Goal: Task Accomplishment & Management: Use online tool/utility

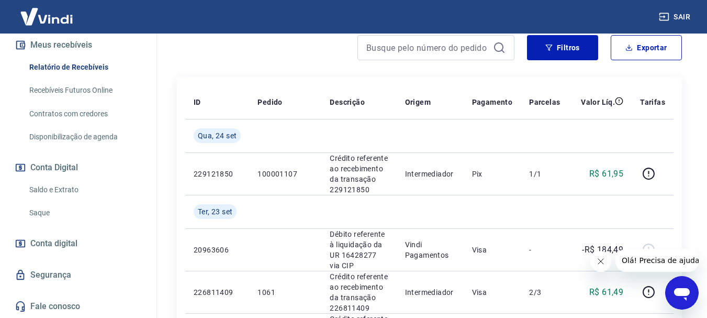
scroll to position [240, 0]
click at [40, 214] on link "Saque" at bounding box center [84, 212] width 119 height 21
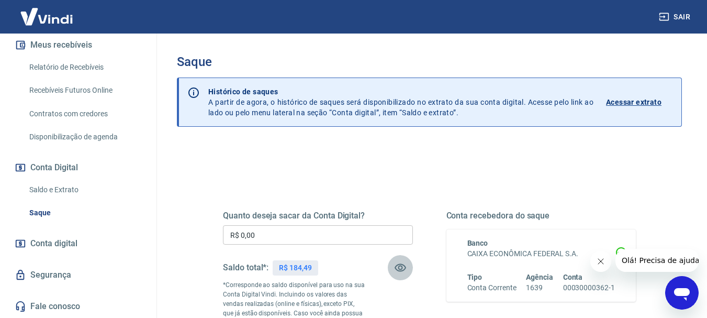
click at [400, 267] on icon "button" at bounding box center [400, 267] width 13 height 13
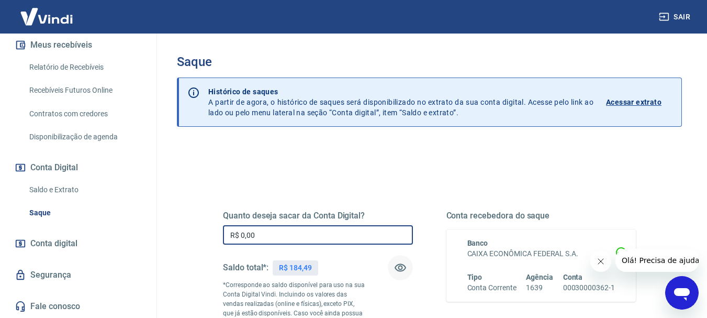
click at [256, 235] on input "R$ 0,00" at bounding box center [318, 234] width 190 height 19
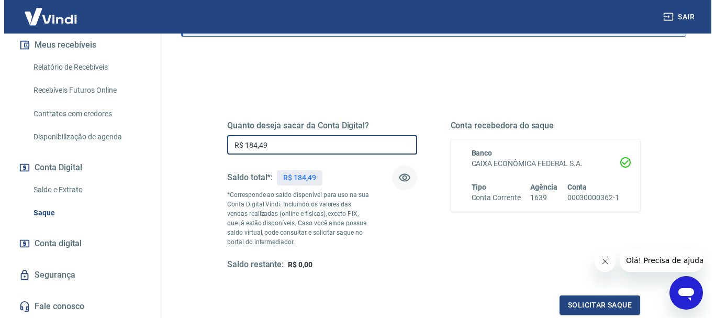
scroll to position [105, 0]
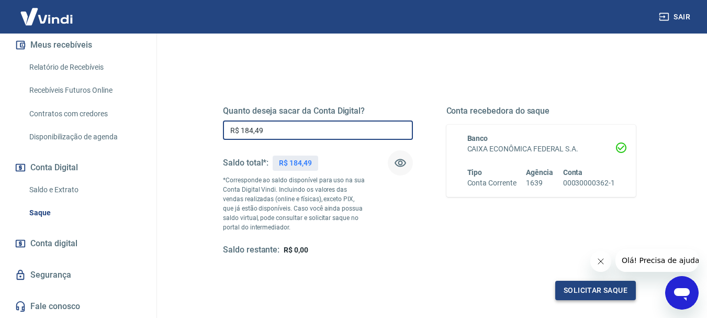
type input "R$ 184,49"
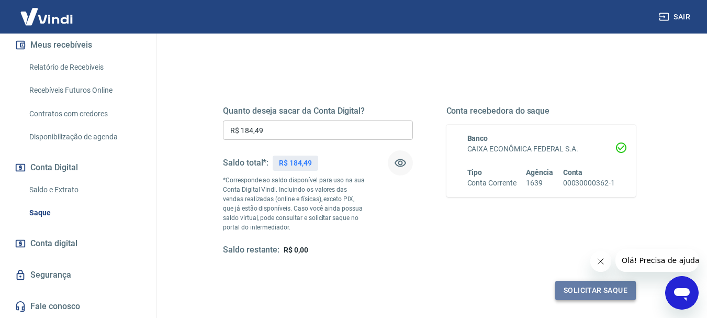
click at [612, 293] on button "Solicitar saque" at bounding box center [595, 290] width 81 height 19
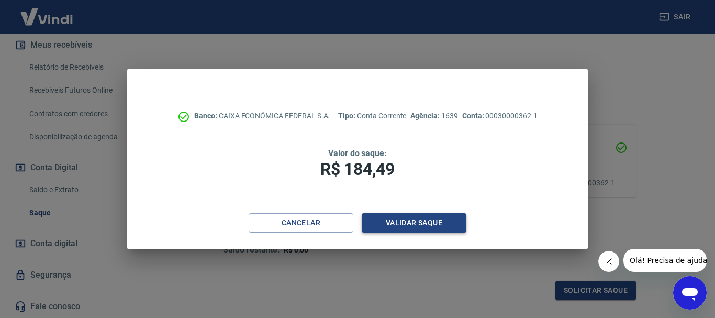
click at [412, 223] on button "Validar saque" at bounding box center [414, 222] width 105 height 19
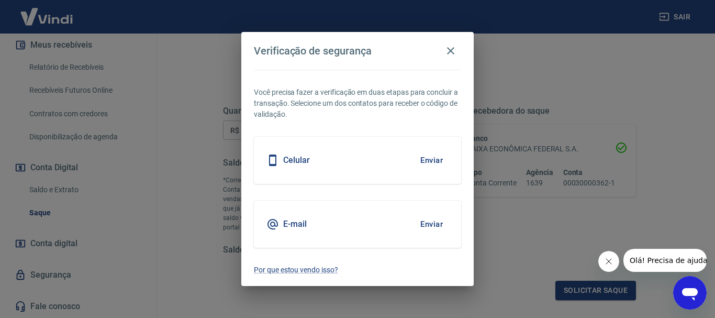
click at [428, 158] on button "Enviar" at bounding box center [432, 160] width 34 height 22
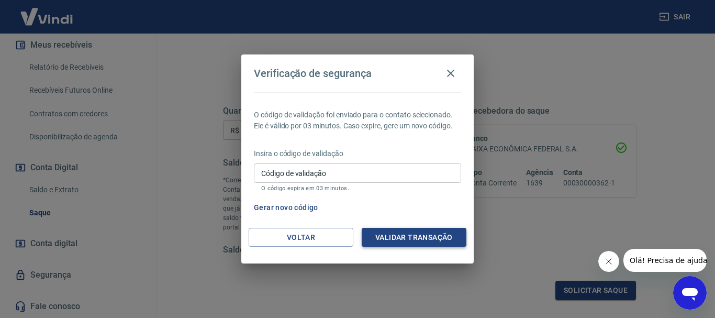
click at [410, 236] on button "Validar transação" at bounding box center [414, 237] width 105 height 19
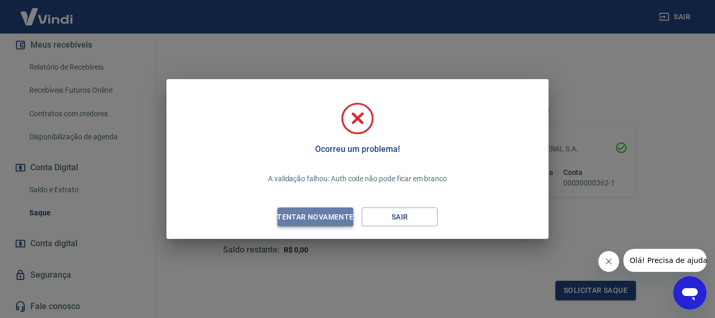
click at [296, 216] on div "Tentar novamente" at bounding box center [315, 216] width 102 height 13
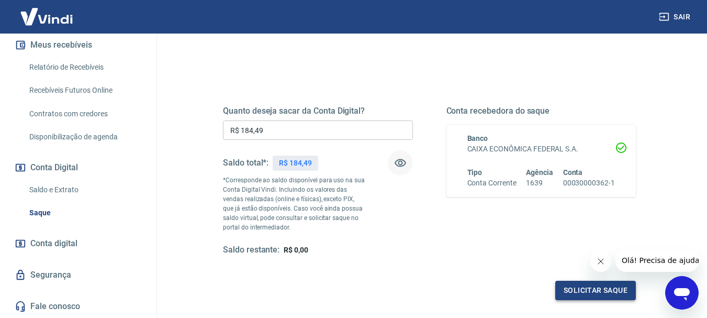
click at [583, 293] on button "Solicitar saque" at bounding box center [595, 290] width 81 height 19
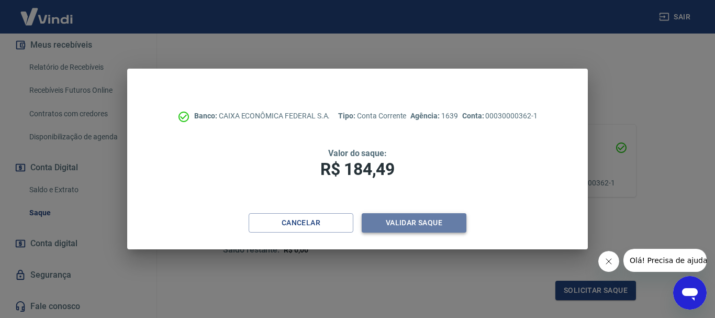
click at [405, 225] on button "Validar saque" at bounding box center [414, 222] width 105 height 19
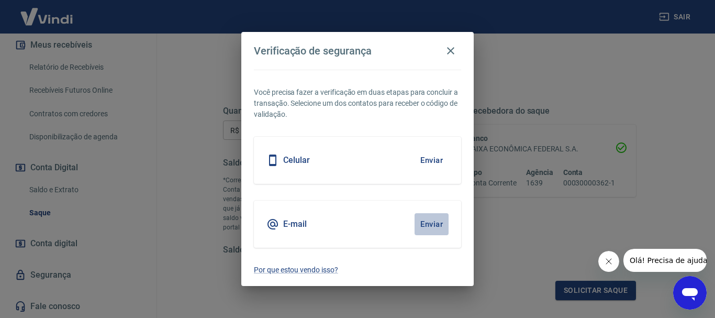
click at [432, 226] on button "Enviar" at bounding box center [432, 224] width 34 height 22
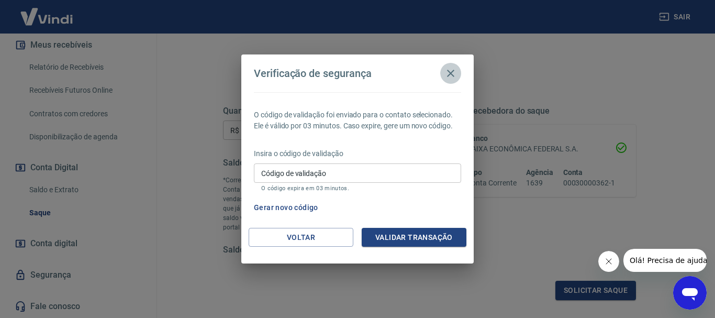
click at [449, 71] on icon "button" at bounding box center [450, 73] width 7 height 7
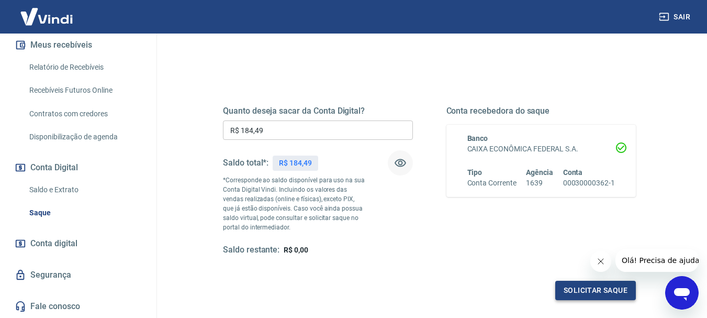
click at [596, 294] on button "Solicitar saque" at bounding box center [595, 290] width 81 height 19
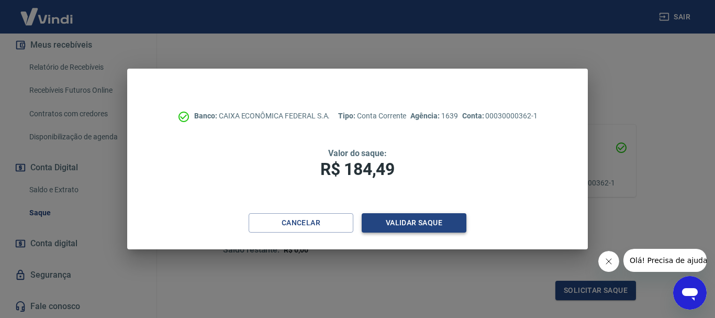
click at [415, 222] on button "Validar saque" at bounding box center [414, 222] width 105 height 19
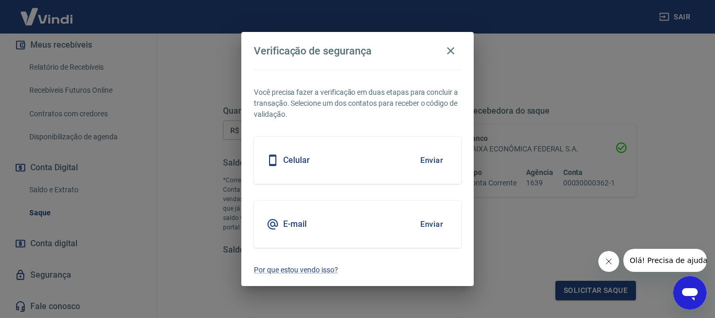
click at [431, 225] on button "Enviar" at bounding box center [432, 224] width 34 height 22
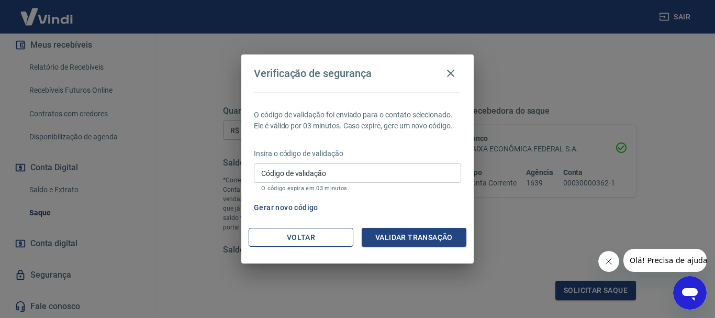
click at [320, 236] on button "Voltar" at bounding box center [301, 237] width 105 height 19
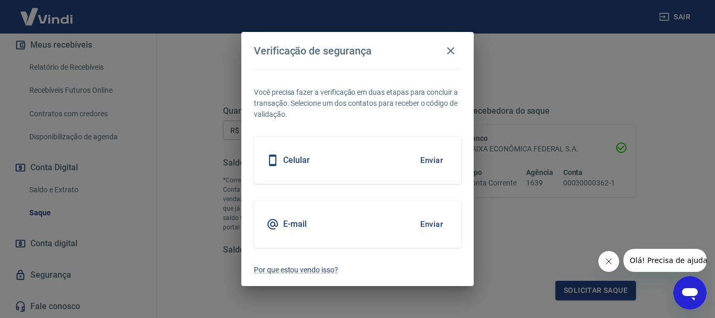
click at [434, 222] on button "Enviar" at bounding box center [432, 224] width 34 height 22
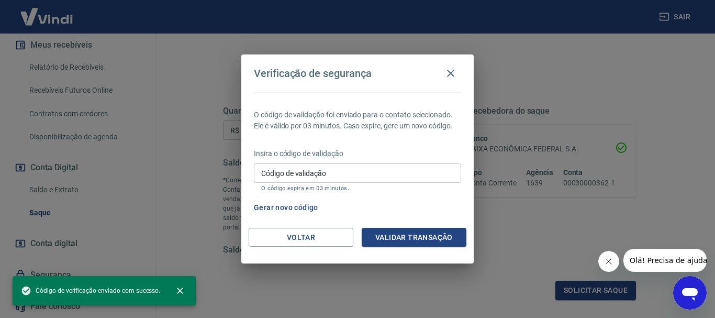
click at [272, 175] on input "Código de validação" at bounding box center [357, 172] width 207 height 19
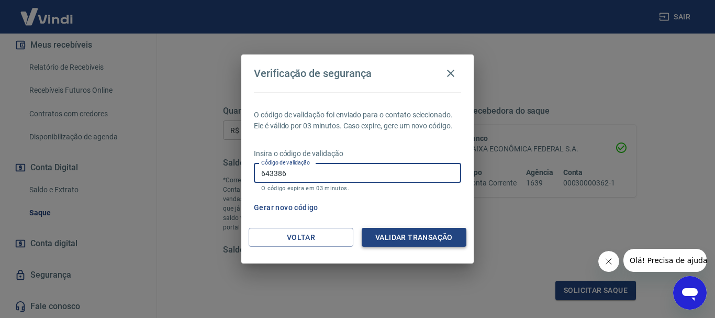
type input "643386"
click at [429, 239] on button "Validar transação" at bounding box center [414, 237] width 105 height 19
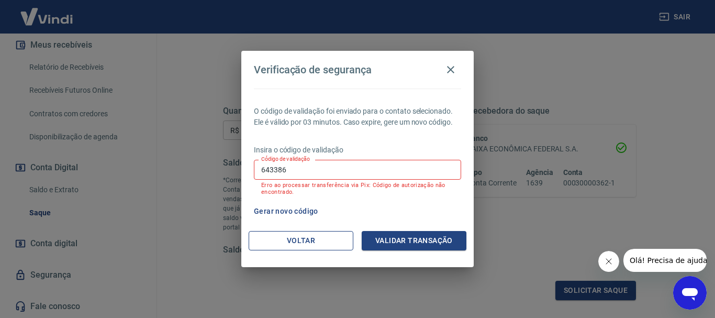
click at [313, 238] on button "Voltar" at bounding box center [301, 240] width 105 height 19
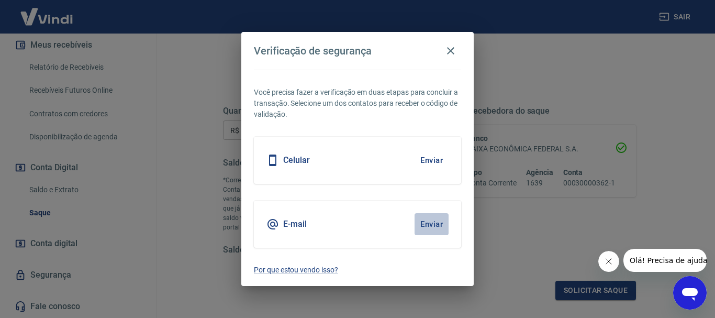
click at [424, 225] on button "Enviar" at bounding box center [432, 224] width 34 height 22
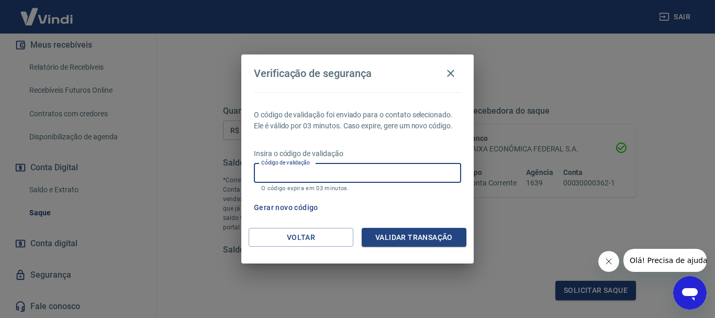
click at [276, 175] on input "Código de validação" at bounding box center [357, 172] width 207 height 19
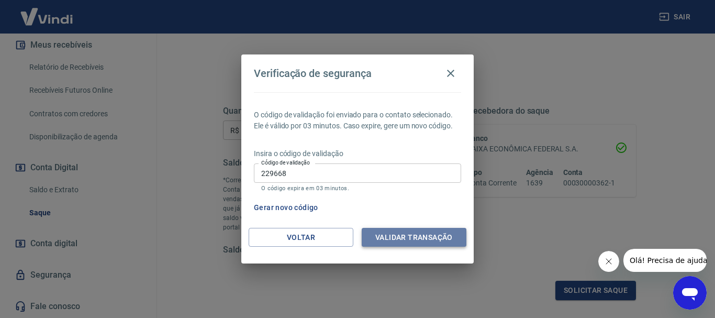
click at [398, 240] on button "Validar transação" at bounding box center [414, 237] width 105 height 19
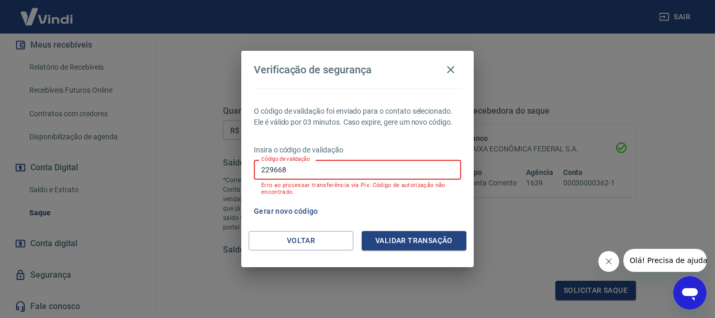
click at [295, 172] on input "229668" at bounding box center [357, 169] width 207 height 19
type input "2"
type input "532989"
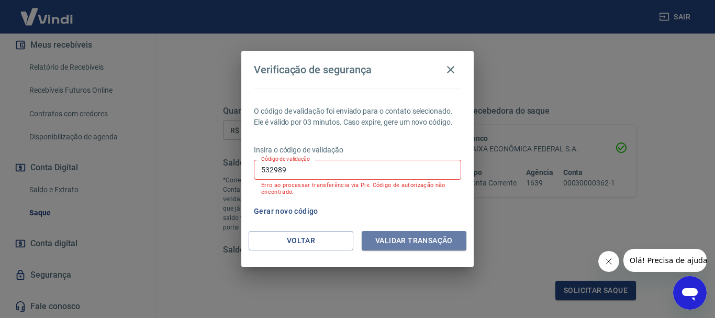
click at [375, 244] on button "Validar transação" at bounding box center [414, 240] width 105 height 19
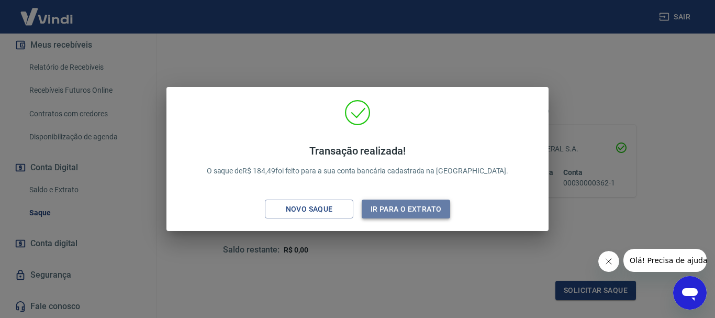
click at [426, 213] on button "Ir para o extrato" at bounding box center [406, 208] width 88 height 19
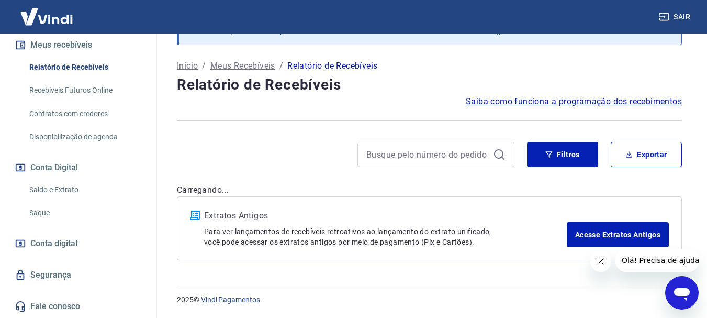
scroll to position [157, 0]
